Goal: Task Accomplishment & Management: Use online tool/utility

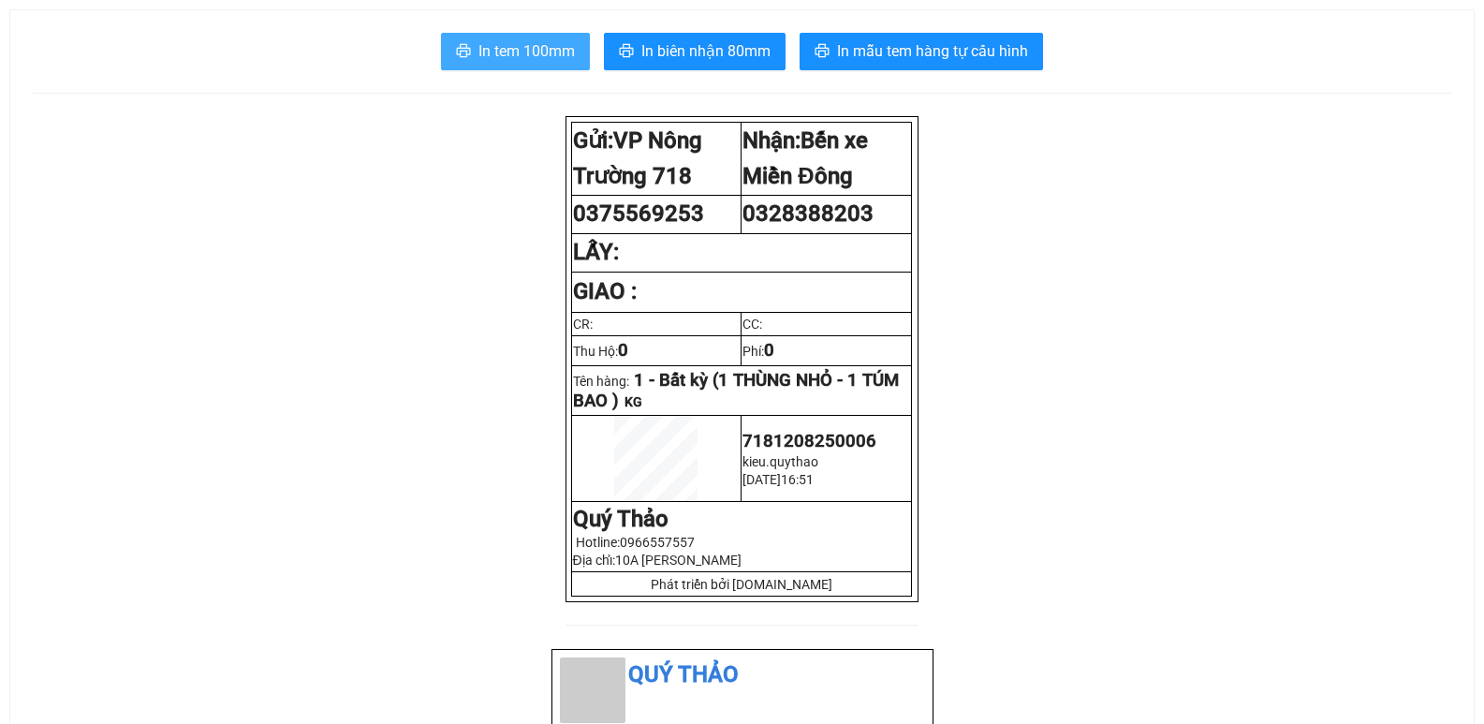
click at [533, 54] on span "In tem 100mm" at bounding box center [527, 50] width 96 height 23
click at [561, 51] on span "In tem 100mm" at bounding box center [527, 50] width 96 height 23
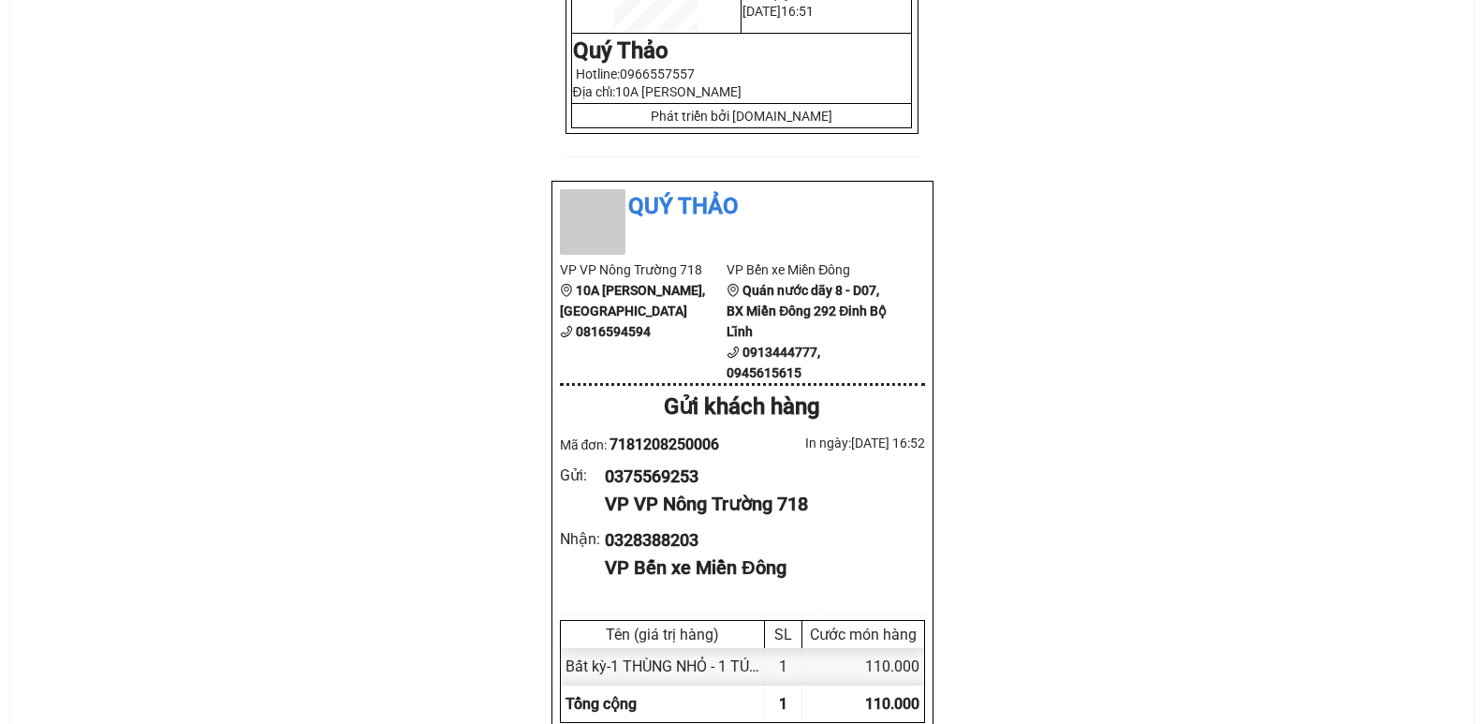
scroll to position [375, 0]
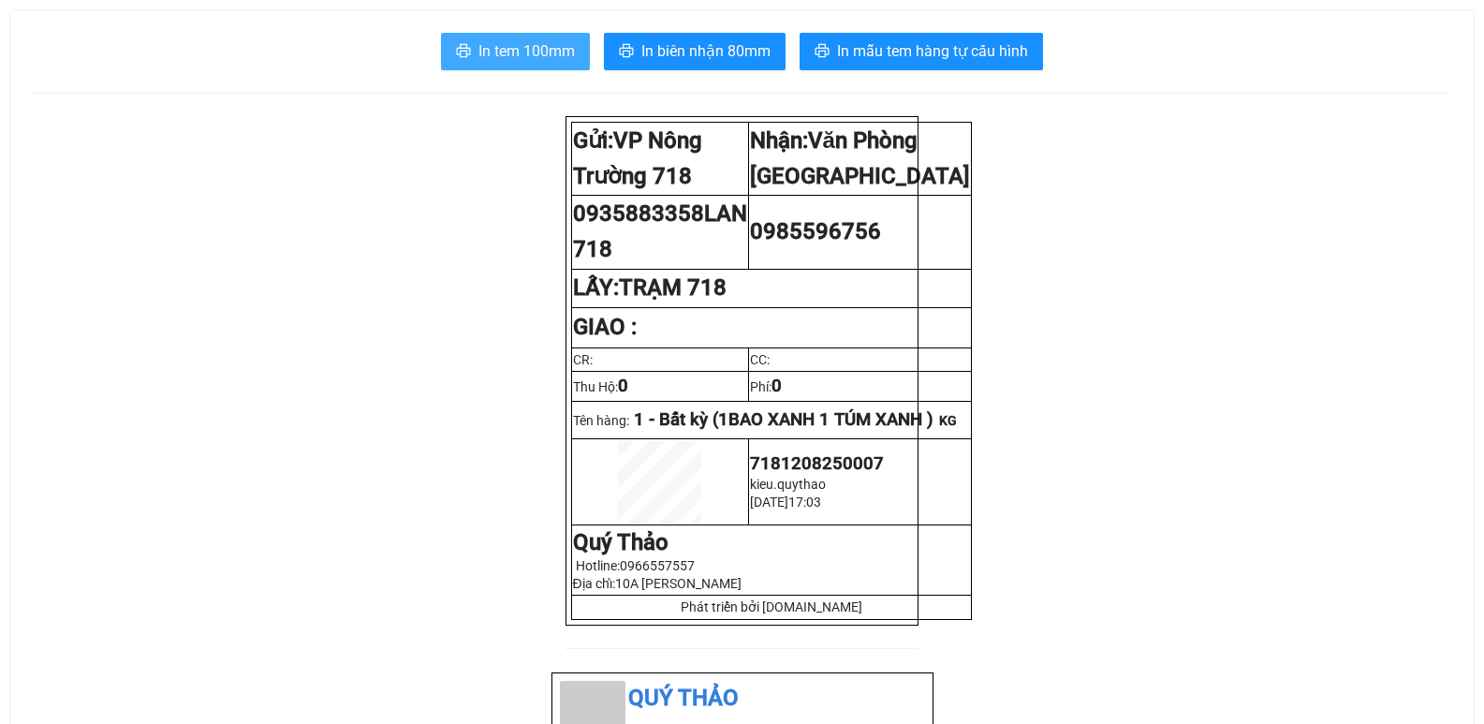
click at [507, 52] on span "In tem 100mm" at bounding box center [527, 50] width 96 height 23
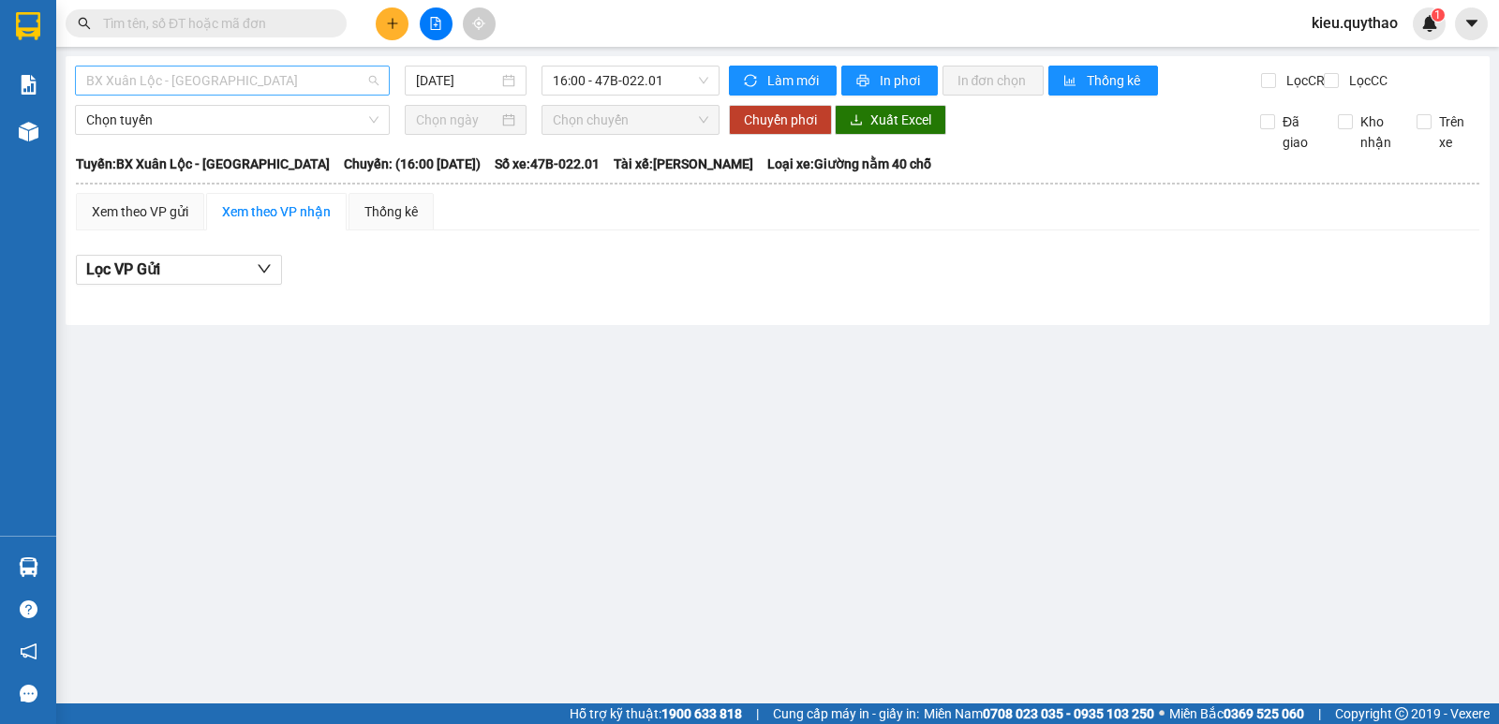
click at [283, 85] on span "BX Xuân Lộc - [GEOGRAPHIC_DATA]" at bounding box center [232, 80] width 292 height 28
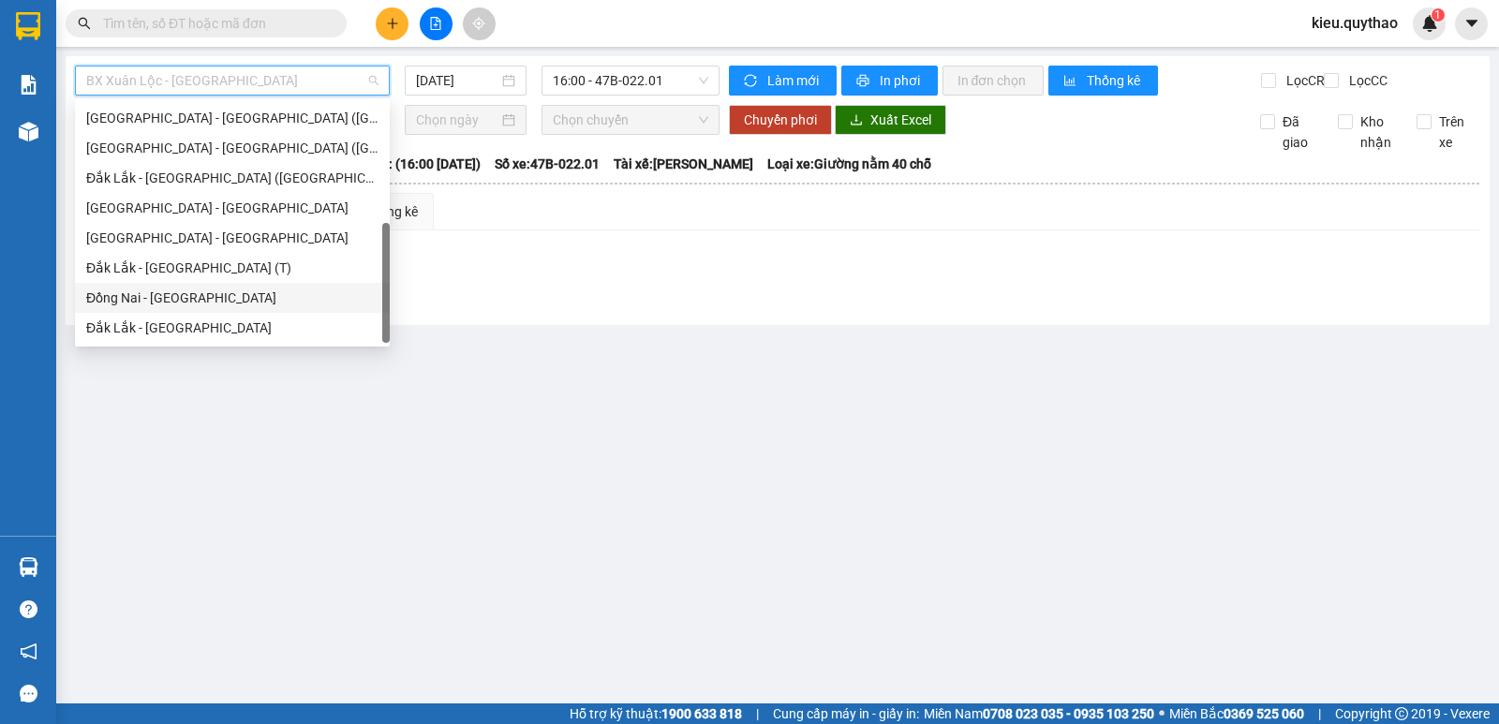
scroll to position [116, 0]
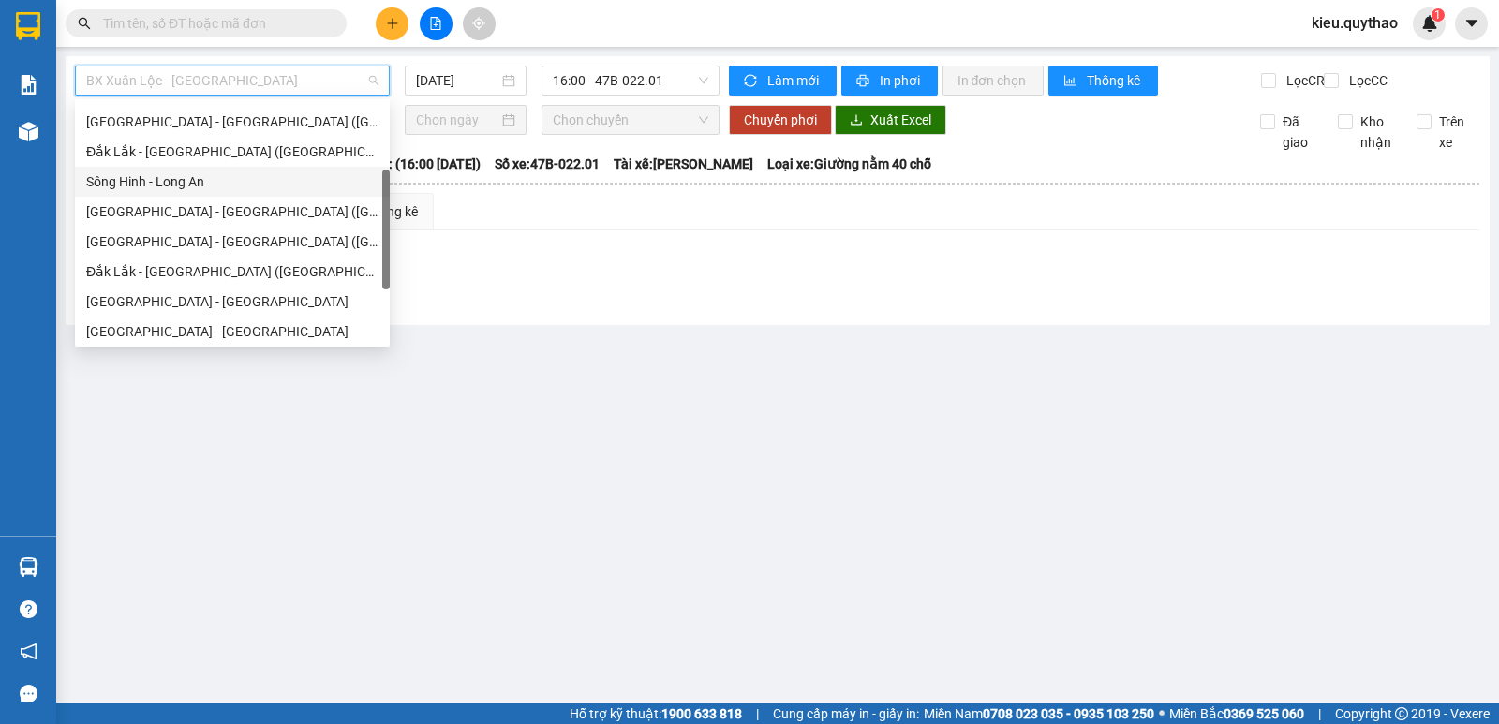
click at [203, 178] on div "Sông Hinh - Long An" at bounding box center [232, 181] width 292 height 21
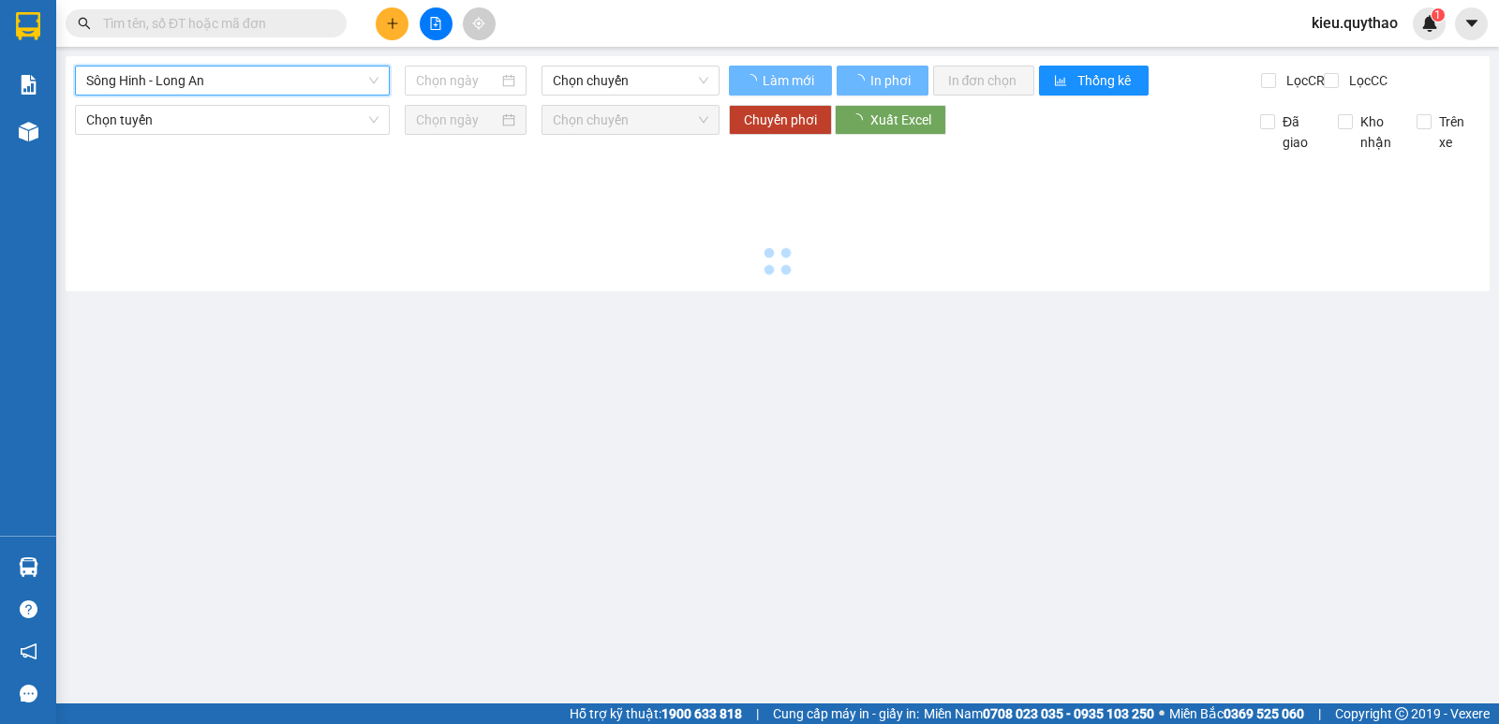
type input "[DATE]"
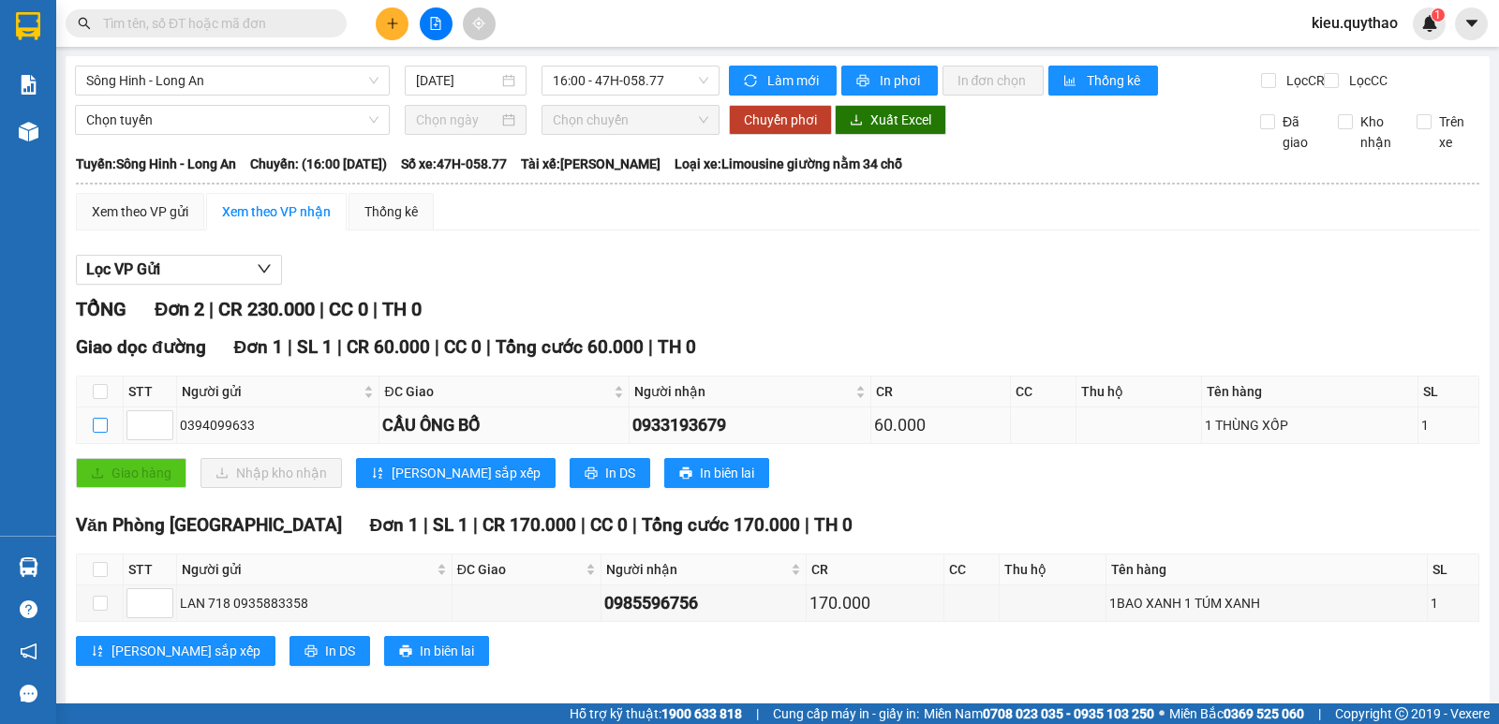
click at [99, 433] on input "checkbox" at bounding box center [100, 425] width 15 height 15
checkbox input "true"
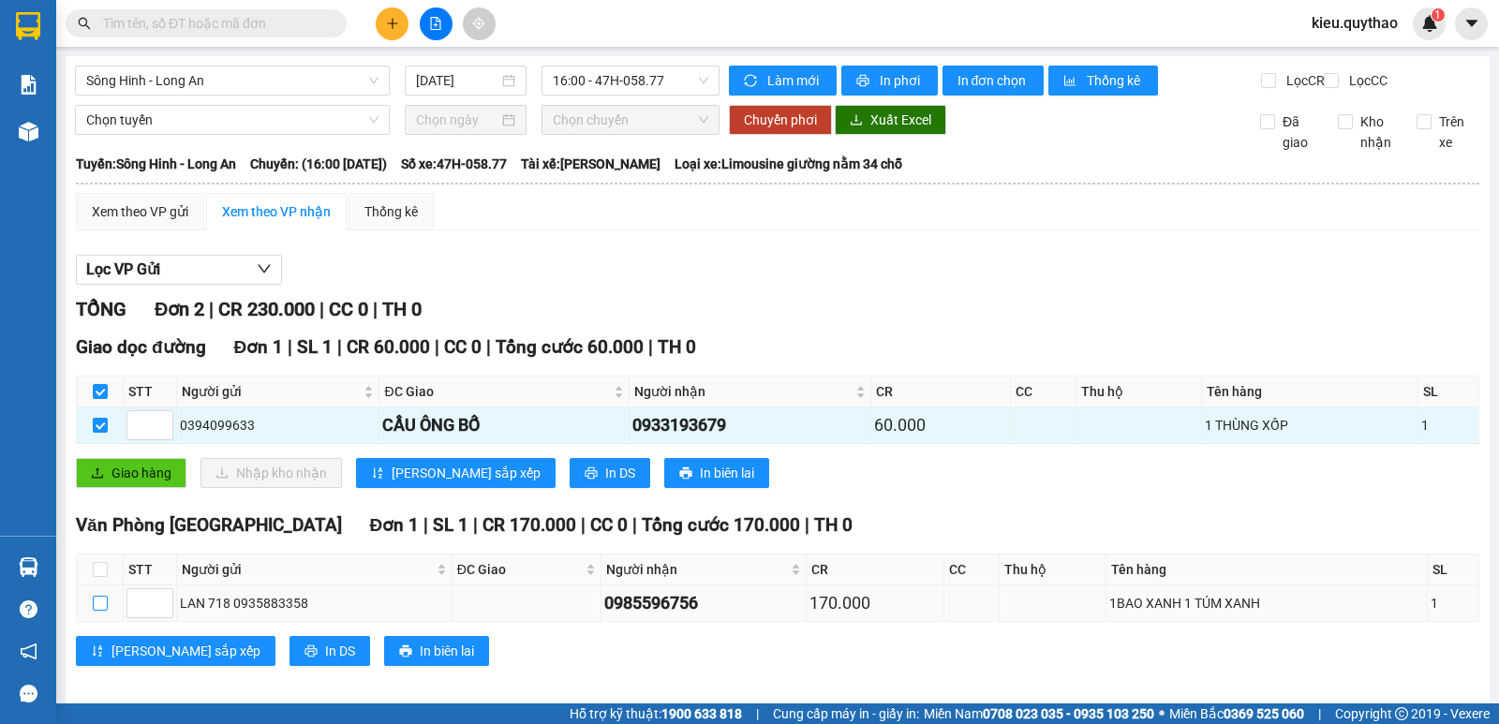
click at [96, 611] on input "checkbox" at bounding box center [100, 603] width 15 height 15
checkbox input "true"
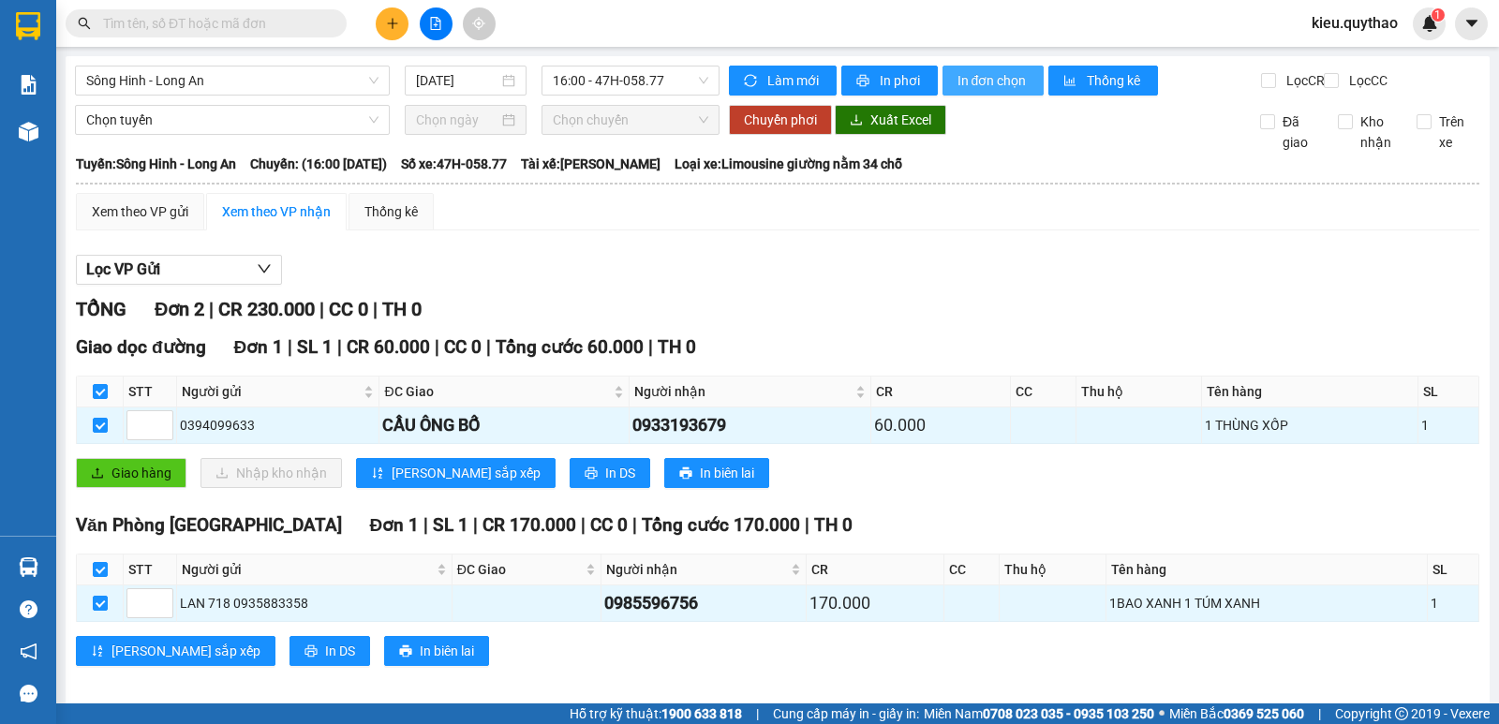
click at [957, 81] on span "In đơn chọn" at bounding box center [993, 80] width 72 height 21
click at [289, 75] on span "Sông Hinh - Long An" at bounding box center [232, 80] width 292 height 28
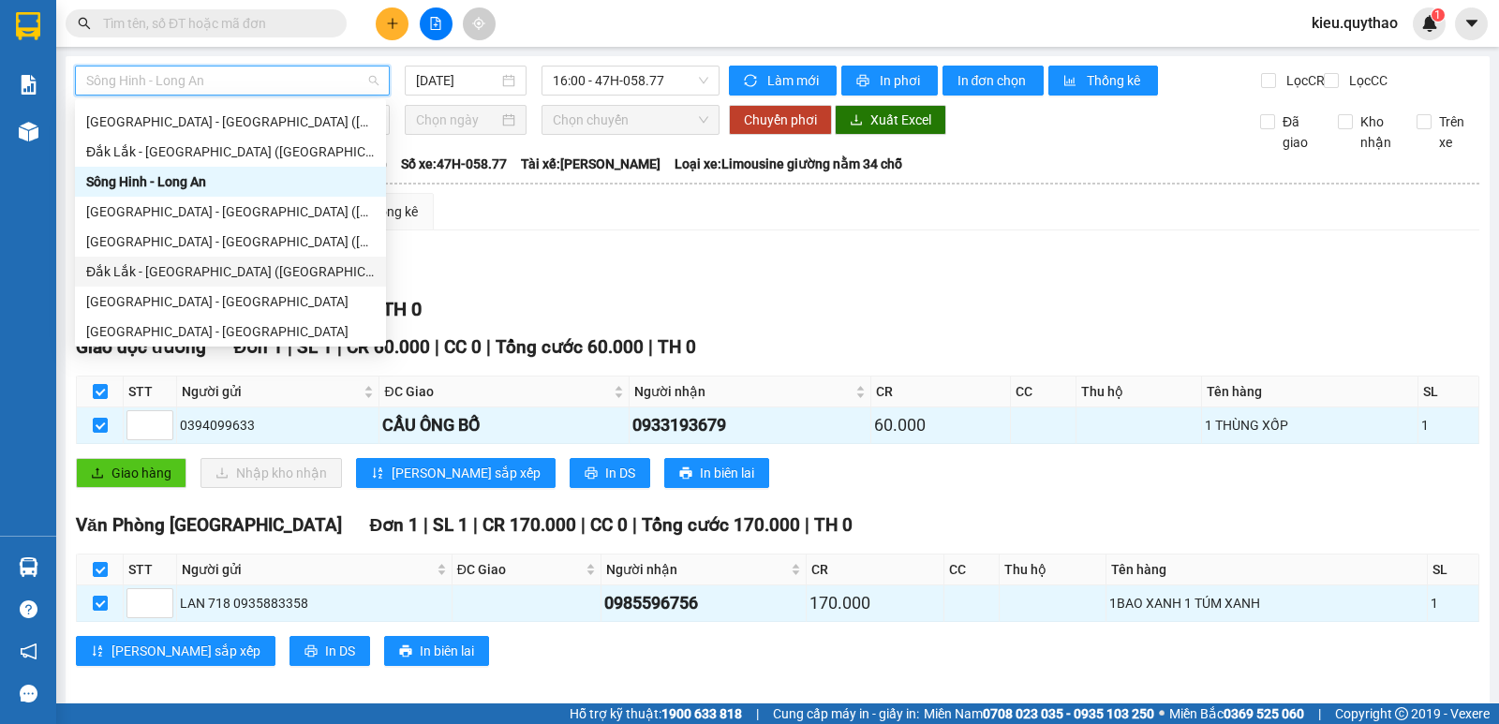
click at [230, 267] on div "Đắk Lắk - Sài Gòn (BXMT)" at bounding box center [230, 271] width 288 height 21
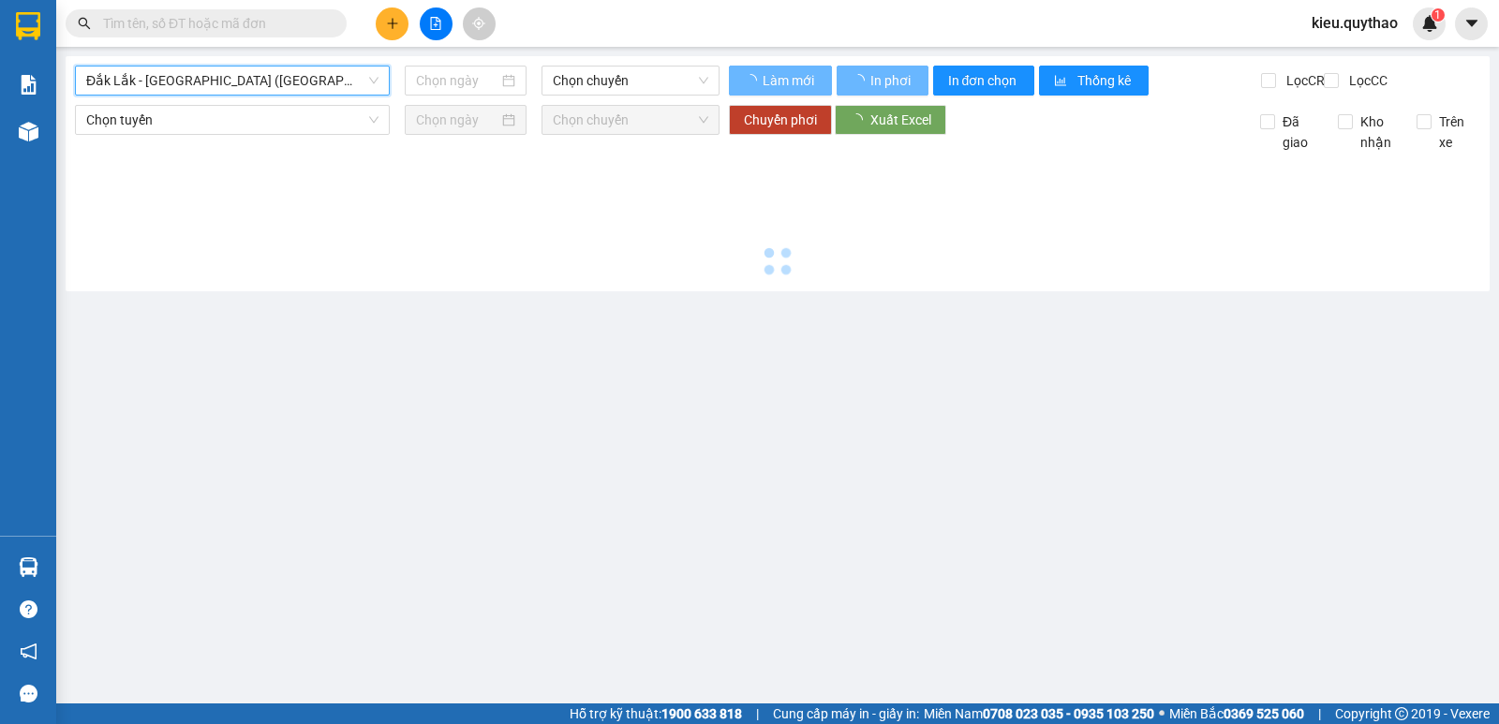
type input "[DATE]"
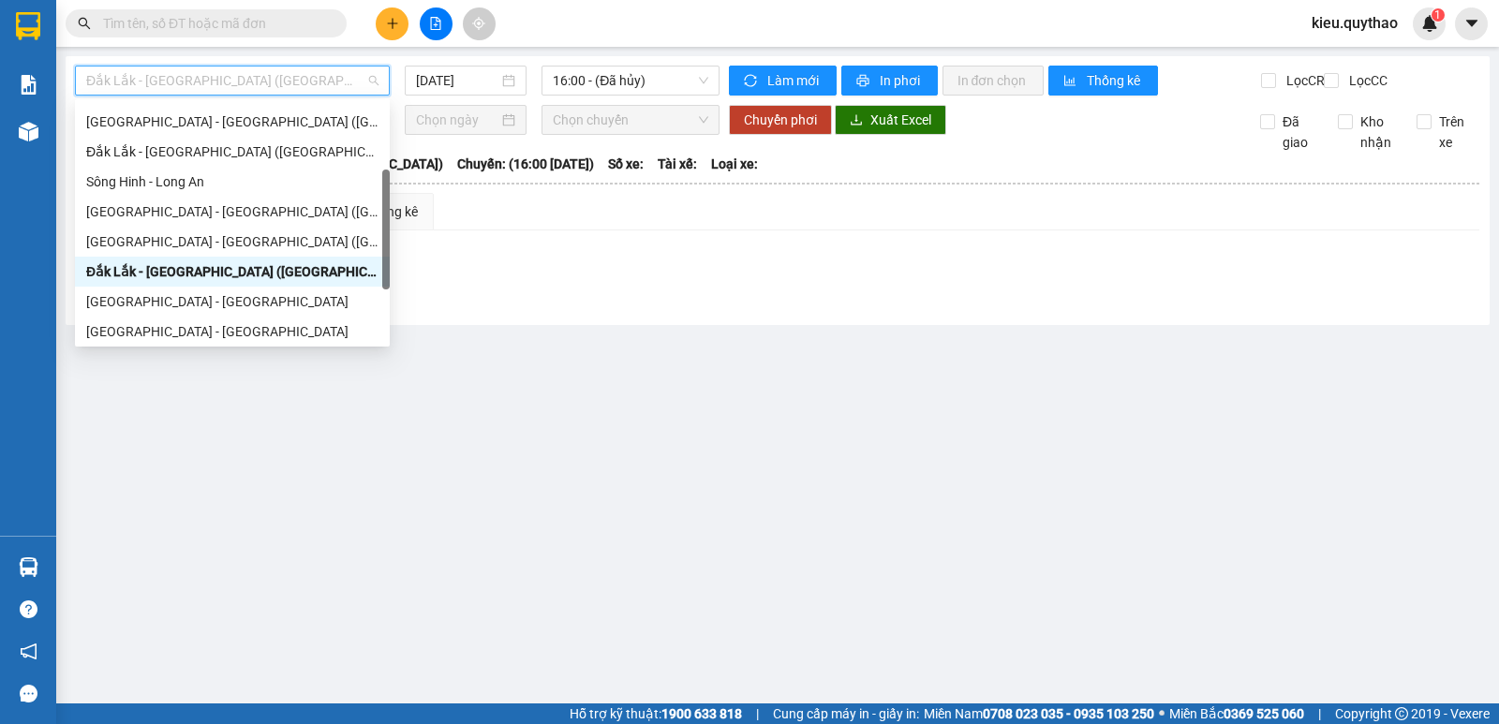
click at [250, 77] on span "Đắk Lắk - Sài Gòn (BXMT)" at bounding box center [232, 80] width 292 height 28
click at [251, 154] on div "Đắk Lắk - Sài Gòn (BXMĐ mới)" at bounding box center [232, 151] width 292 height 21
type input "[DATE]"
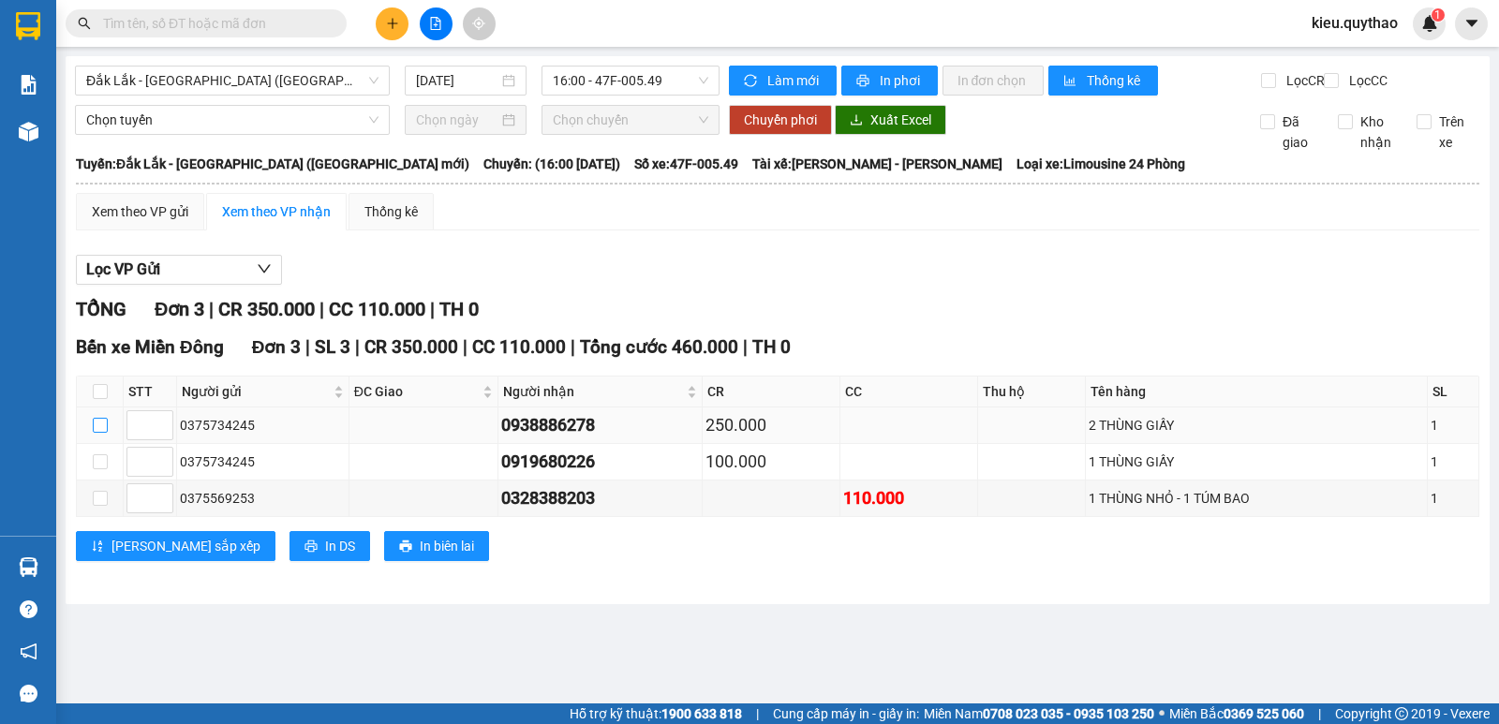
click at [102, 433] on input "checkbox" at bounding box center [100, 425] width 15 height 15
checkbox input "true"
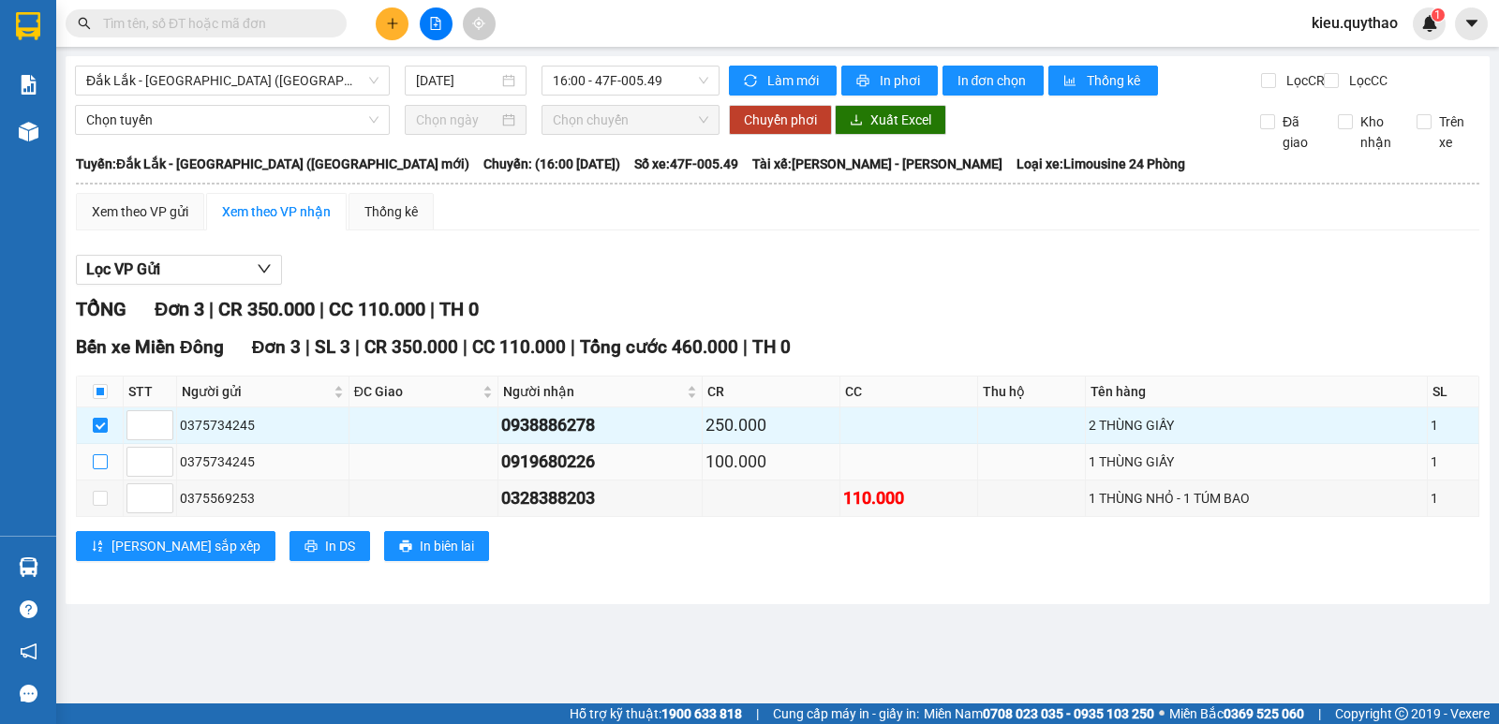
click at [99, 469] on input "checkbox" at bounding box center [100, 461] width 15 height 15
checkbox input "true"
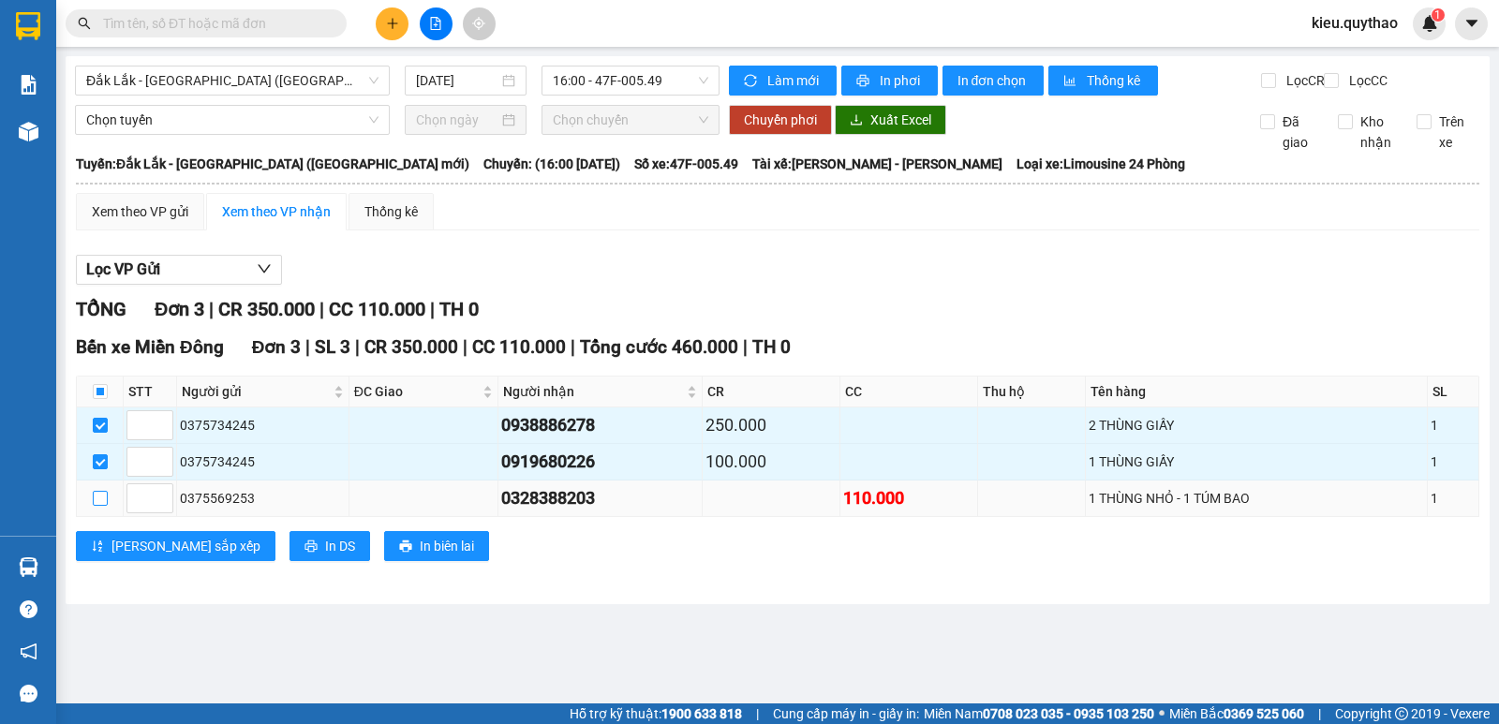
click at [97, 506] on input "checkbox" at bounding box center [100, 498] width 15 height 15
checkbox input "true"
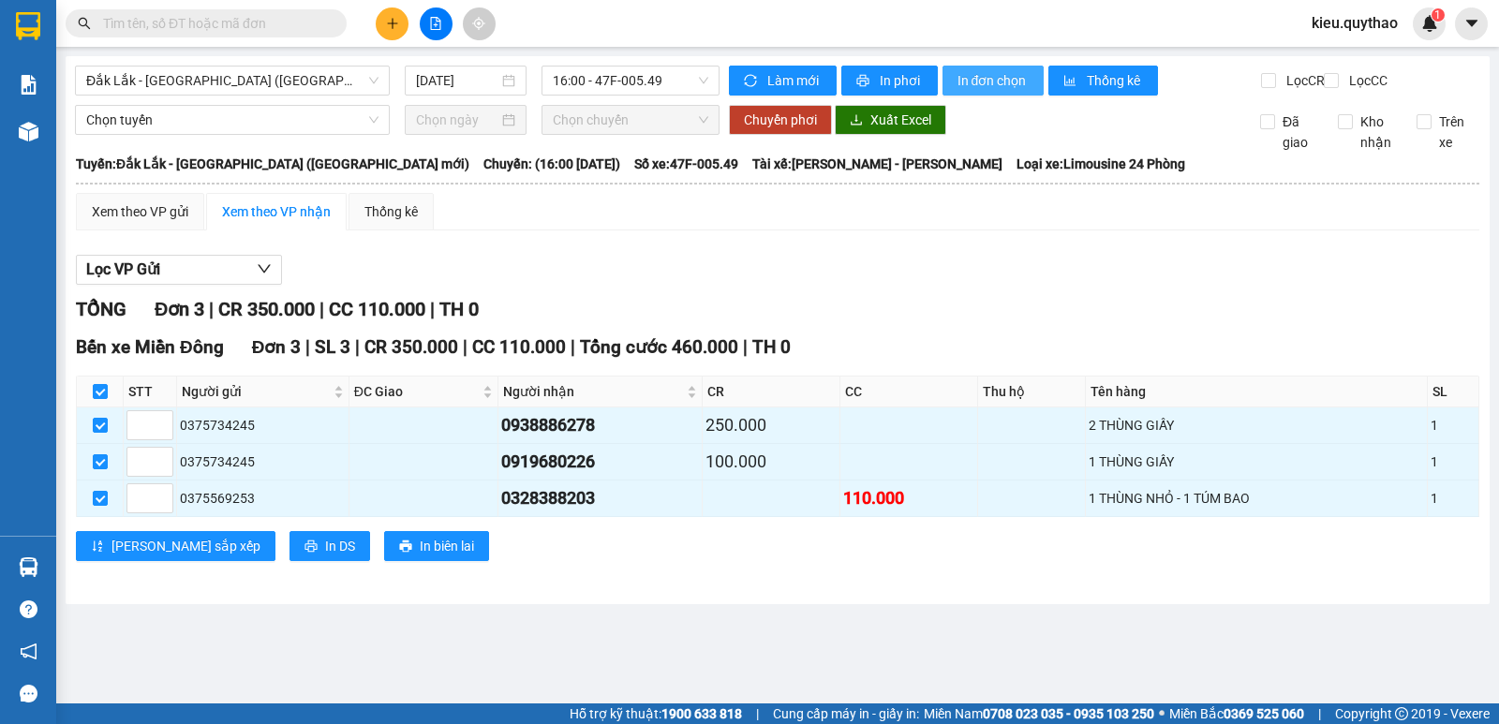
click at [994, 82] on span "In đơn chọn" at bounding box center [993, 80] width 72 height 21
click at [336, 66] on div "Đắk Lắk - Sài Gòn (BXMĐ mới)" at bounding box center [232, 81] width 315 height 30
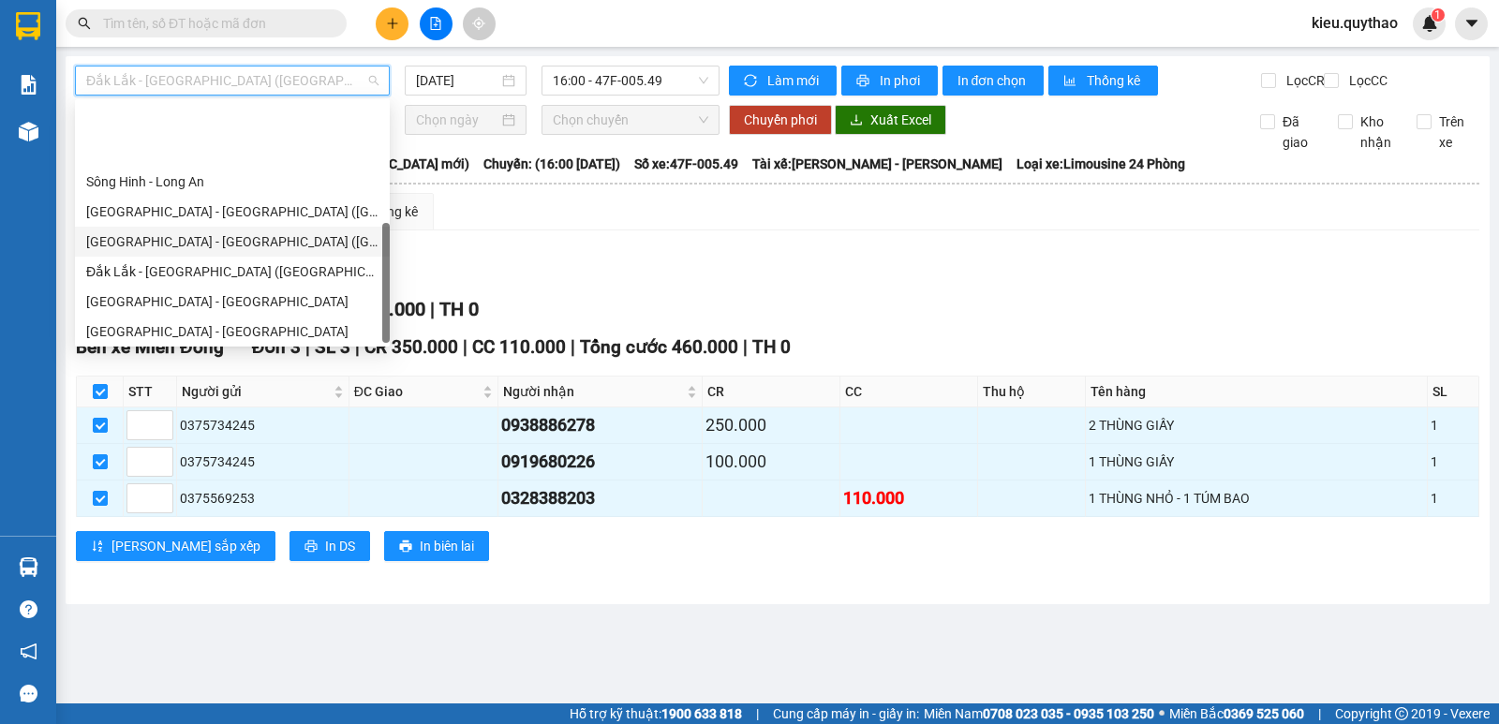
scroll to position [210, 0]
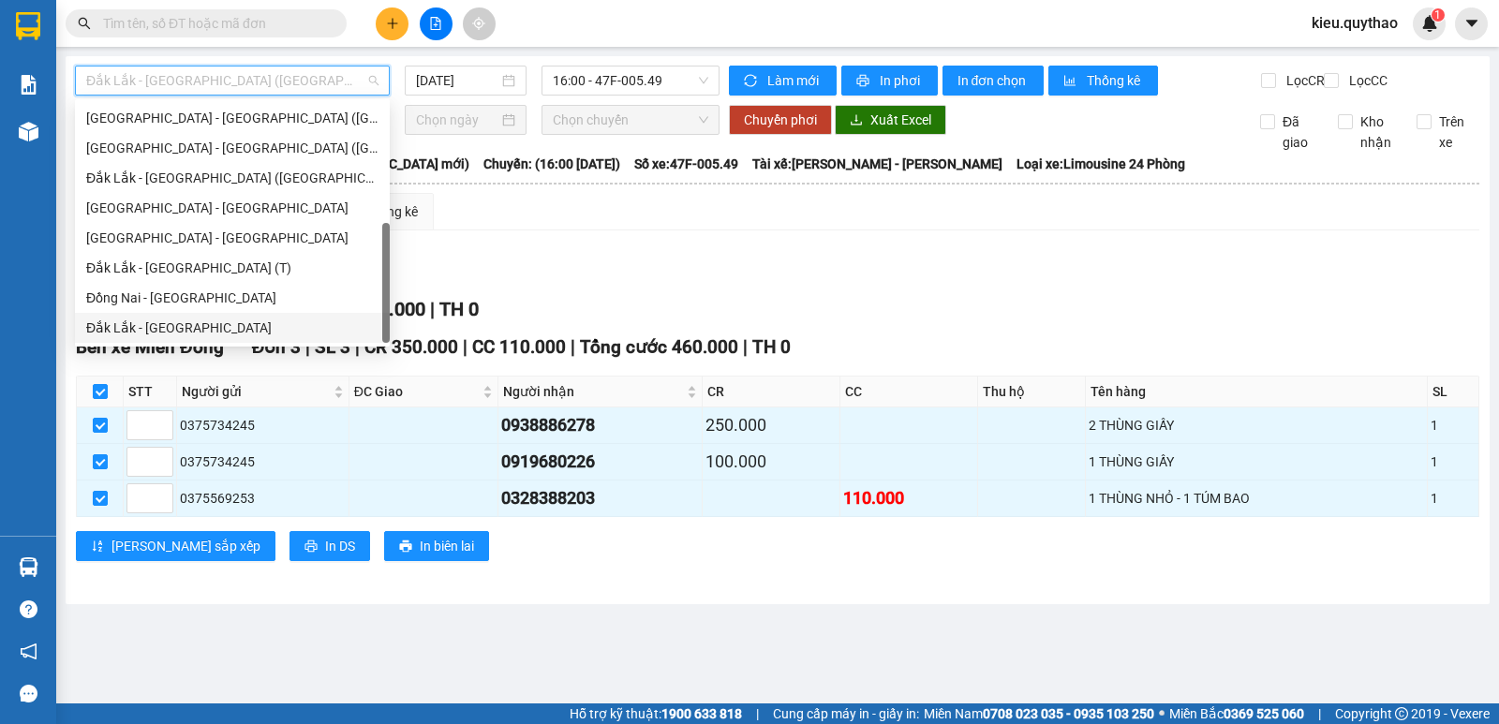
click at [189, 324] on div "Đắk Lắk - Đồng Nai" at bounding box center [232, 328] width 292 height 21
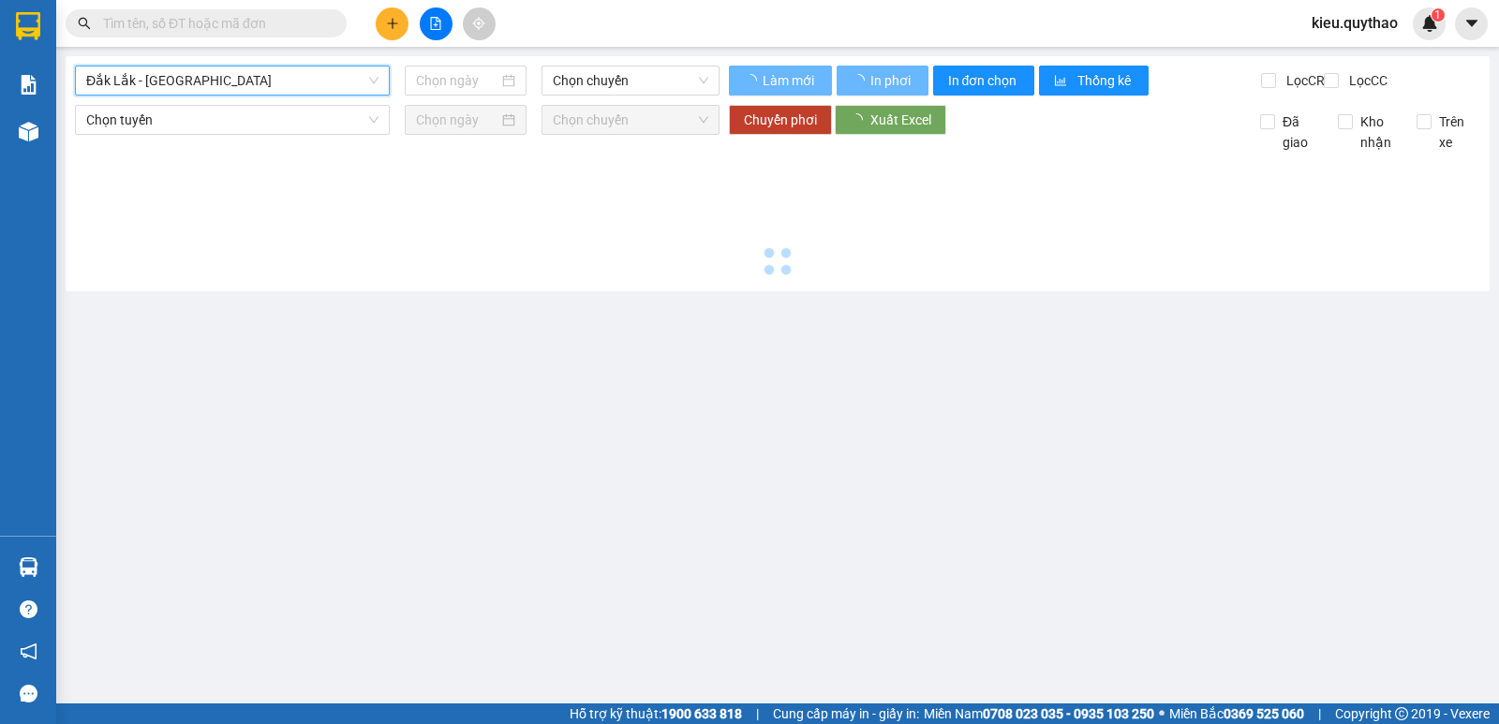
type input "[DATE]"
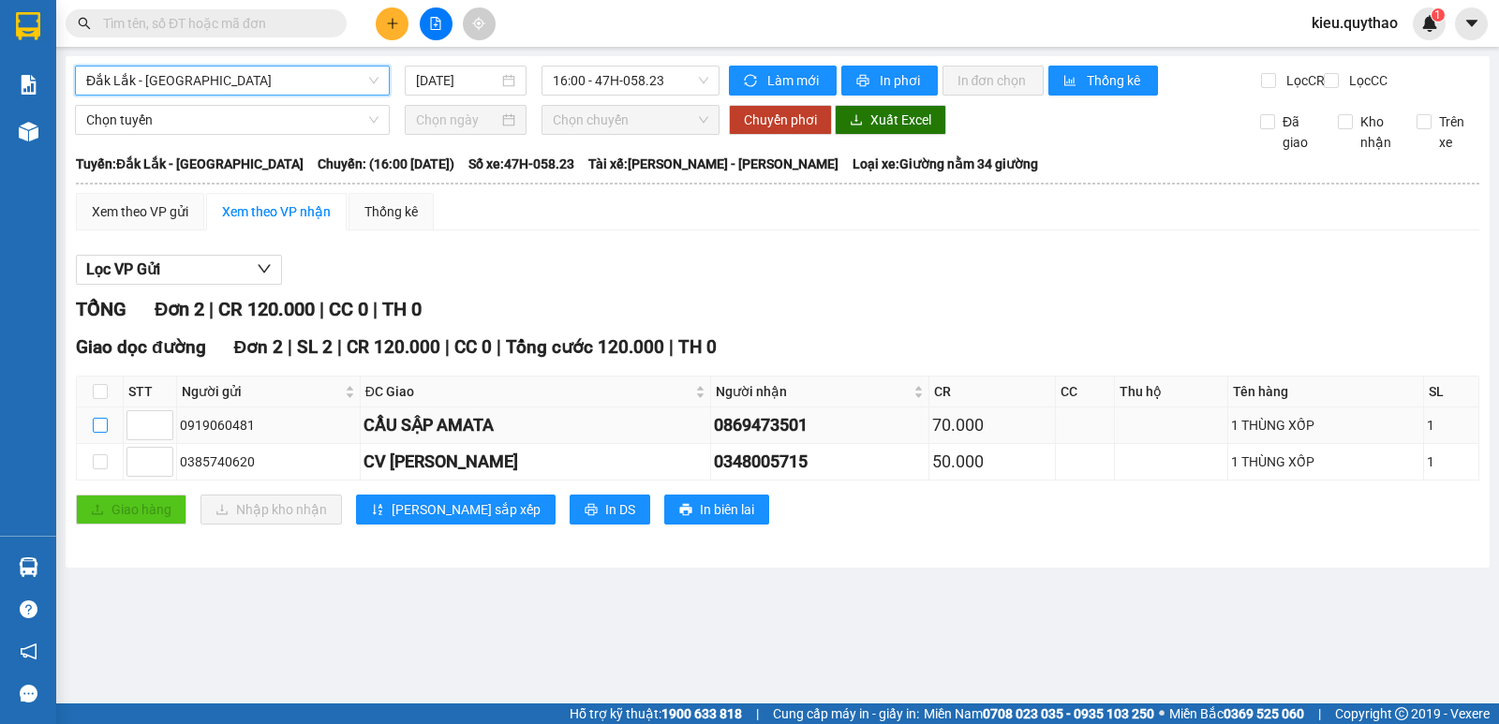
click at [105, 433] on input "checkbox" at bounding box center [100, 425] width 15 height 15
checkbox input "true"
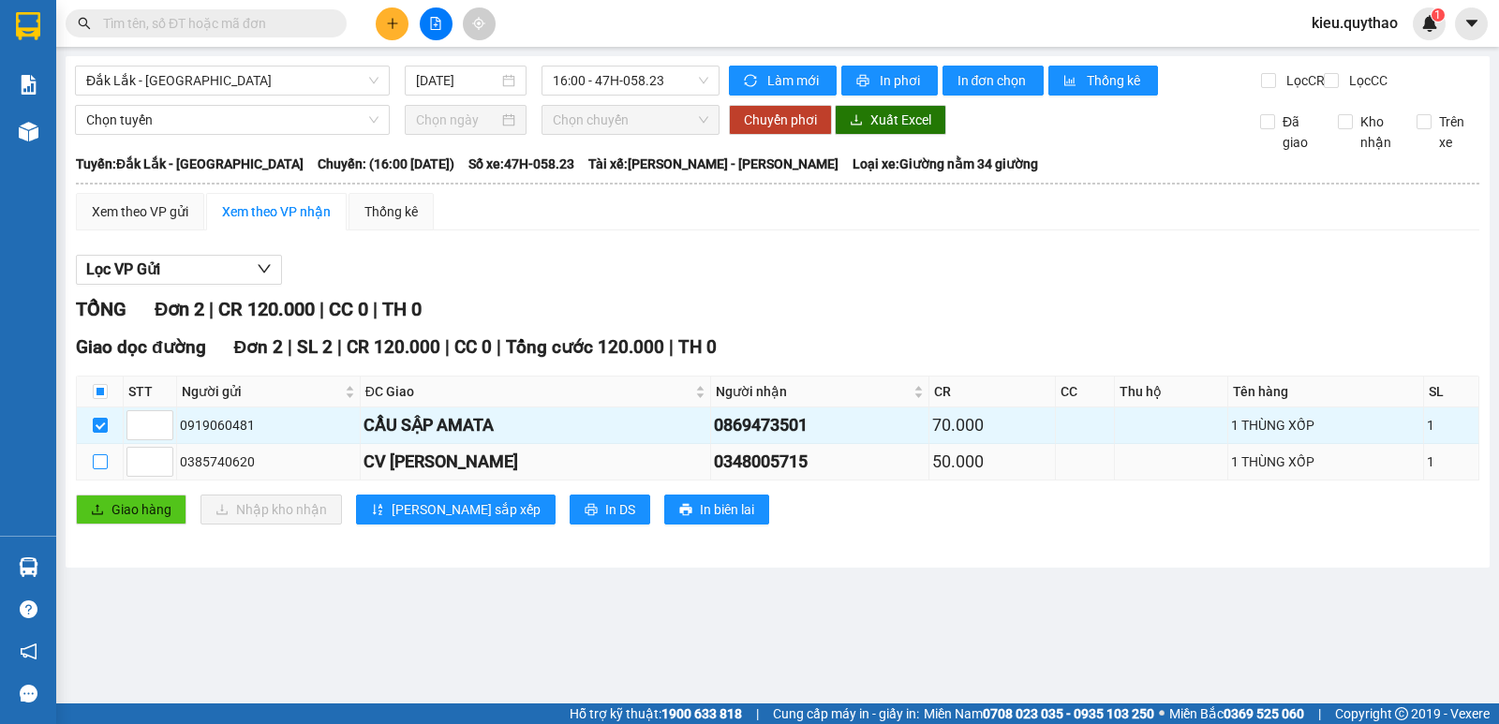
click at [106, 469] on input "checkbox" at bounding box center [100, 461] width 15 height 15
checkbox input "true"
